Goal: Information Seeking & Learning: Learn about a topic

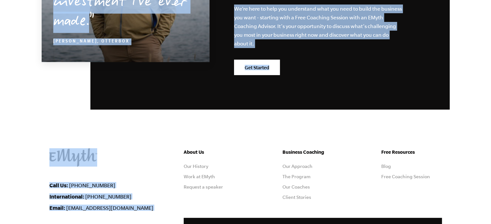
scroll to position [2100, 0]
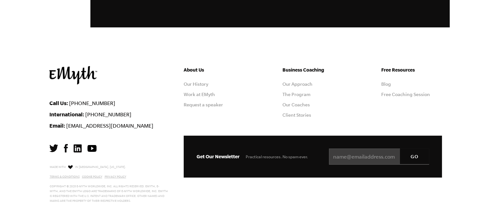
drag, startPoint x: 49, startPoint y: 84, endPoint x: 446, endPoint y: 38, distance: 399.1
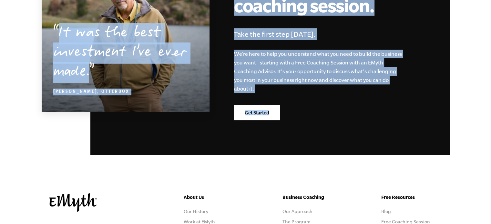
scroll to position [1874, 0]
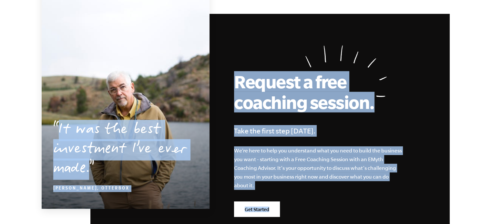
copy main "Why EMyth? A complete system for building a business that works. We’ve spent ov…"
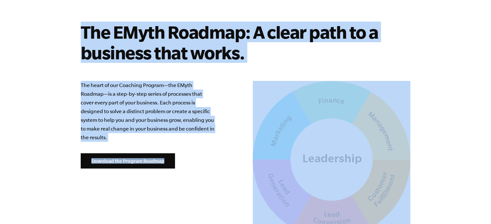
scroll to position [1551, 0]
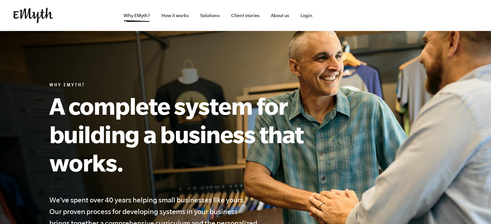
scroll to position [0, 0]
click at [175, 18] on link "How it works" at bounding box center [175, 15] width 38 height 31
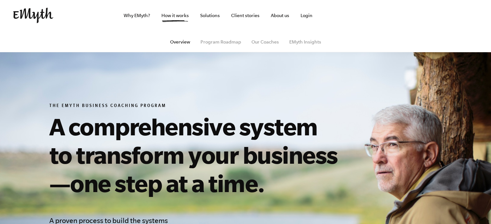
click at [316, 67] on section "The EMyth Business Coaching Program A comprehensive system to transform your bu…" at bounding box center [245, 222] width 491 height 383
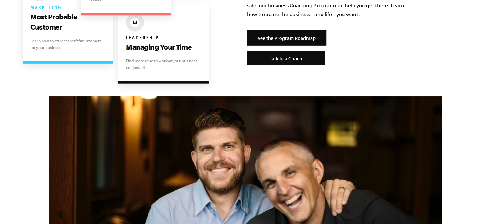
scroll to position [1452, 0]
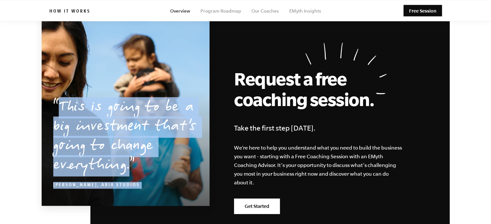
scroll to position [3048, 0]
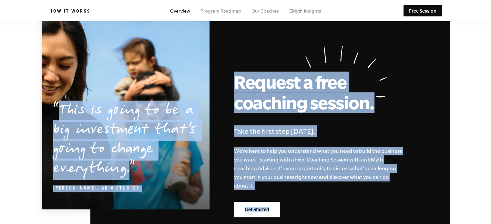
drag, startPoint x: 49, startPoint y: 105, endPoint x: 311, endPoint y: 206, distance: 280.7
copy main "The EMyth Business Coaching Program A comprehensive system to transform your bu…"
click at [222, 13] on link "Program Roadmap" at bounding box center [220, 10] width 41 height 5
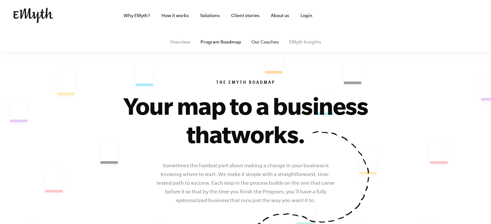
click at [264, 42] on link "Our Coaches" at bounding box center [264, 41] width 27 height 5
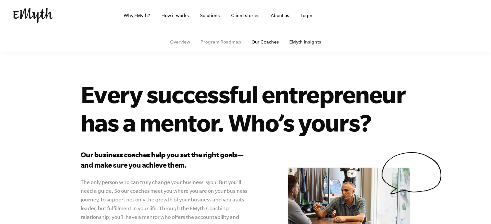
click at [309, 43] on link "EMyth Insights" at bounding box center [305, 41] width 32 height 5
click at [210, 15] on link "Solutions" at bounding box center [210, 15] width 30 height 31
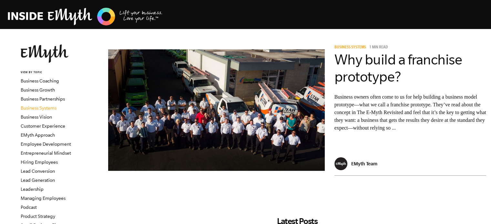
click at [39, 109] on link "Business Systems" at bounding box center [39, 107] width 36 height 5
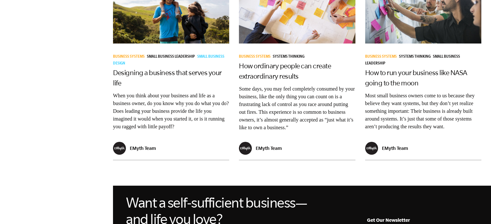
scroll to position [581, 0]
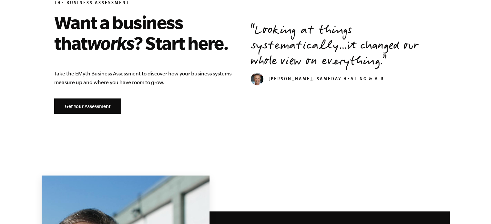
scroll to position [677, 0]
